Goal: Task Accomplishment & Management: Manage account settings

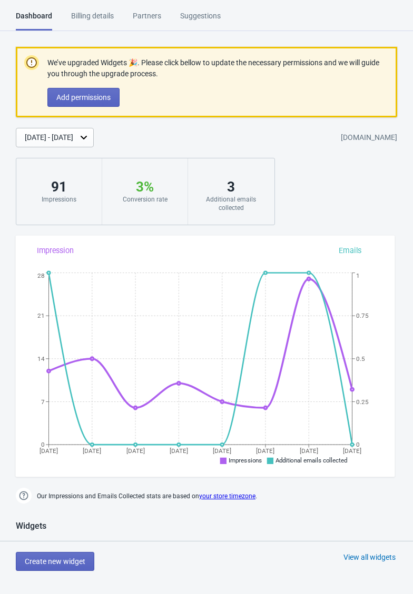
click at [106, 99] on span "Add permissions" at bounding box center [83, 97] width 54 height 8
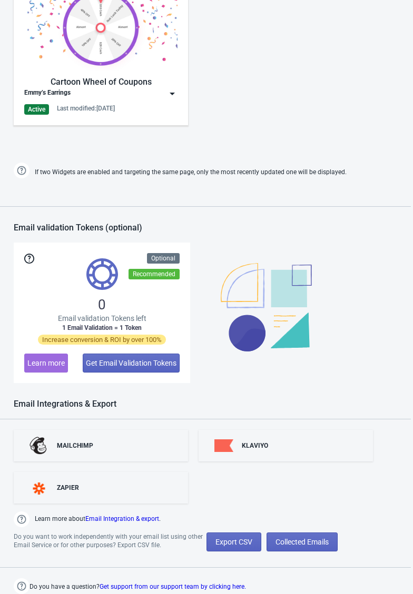
scroll to position [623, 3]
click at [328, 541] on span "Collected Emails" at bounding box center [301, 542] width 53 height 8
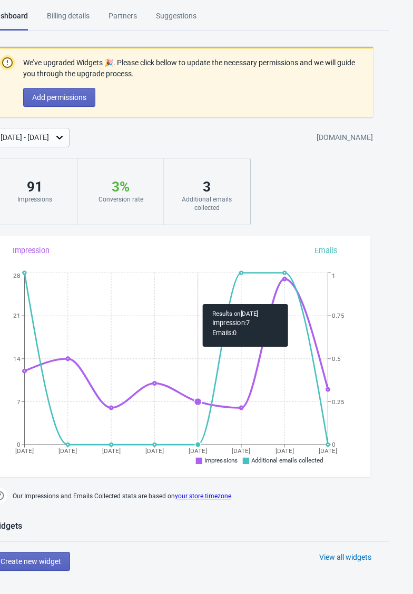
scroll to position [0, 24]
click at [82, 16] on div "Billing details" at bounding box center [68, 20] width 43 height 18
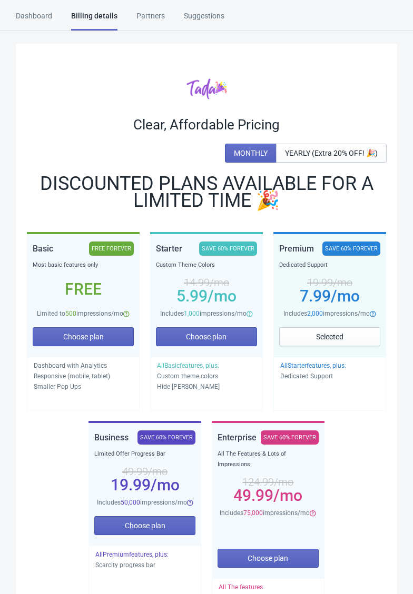
click at [215, 17] on div "Suggestions" at bounding box center [204, 20] width 41 height 18
click at [42, 14] on div "Dashboard" at bounding box center [34, 20] width 36 height 18
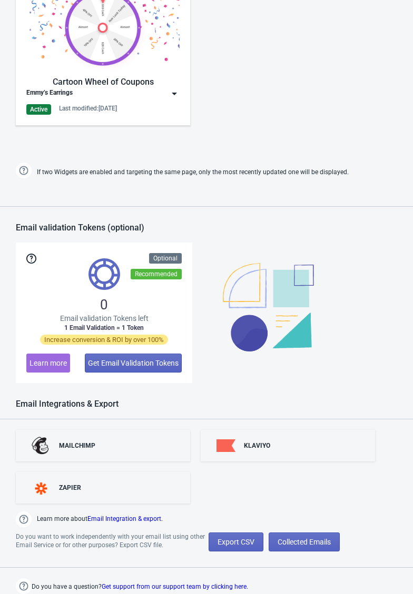
scroll to position [623, 0]
